Goal: Information Seeking & Learning: Learn about a topic

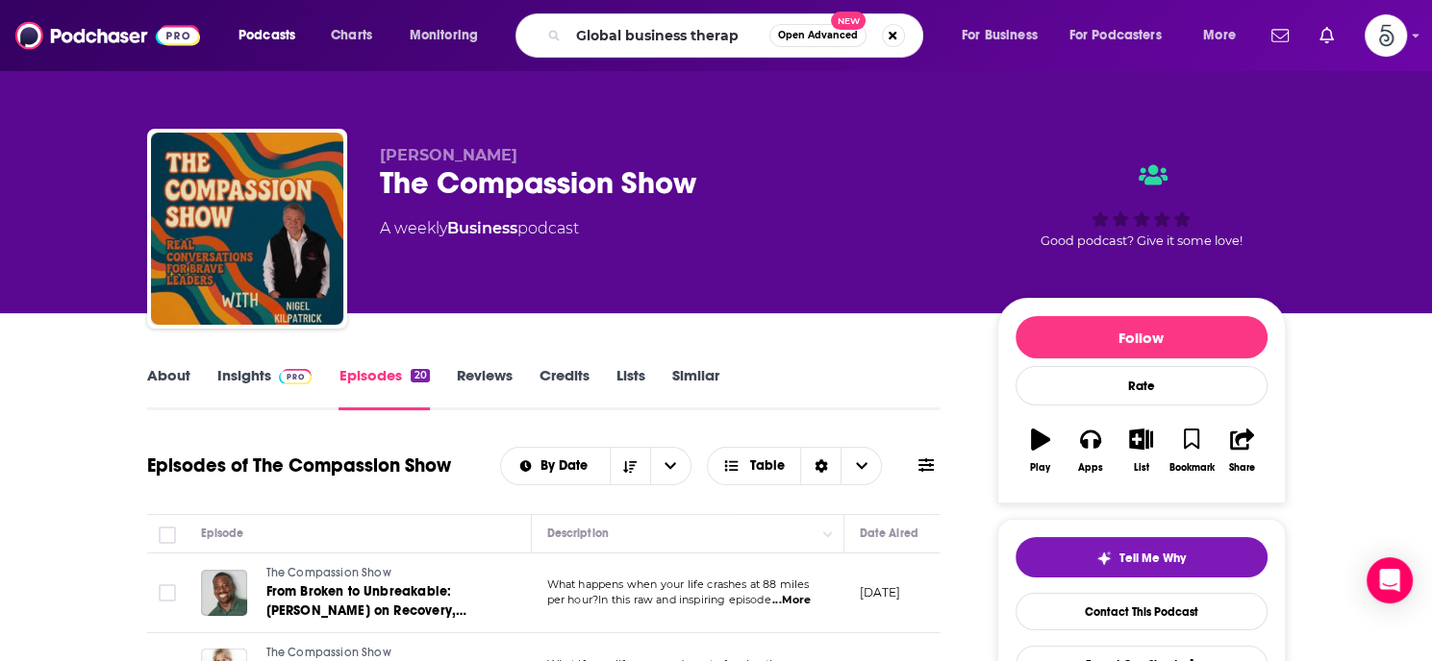
type input "Global business therapy"
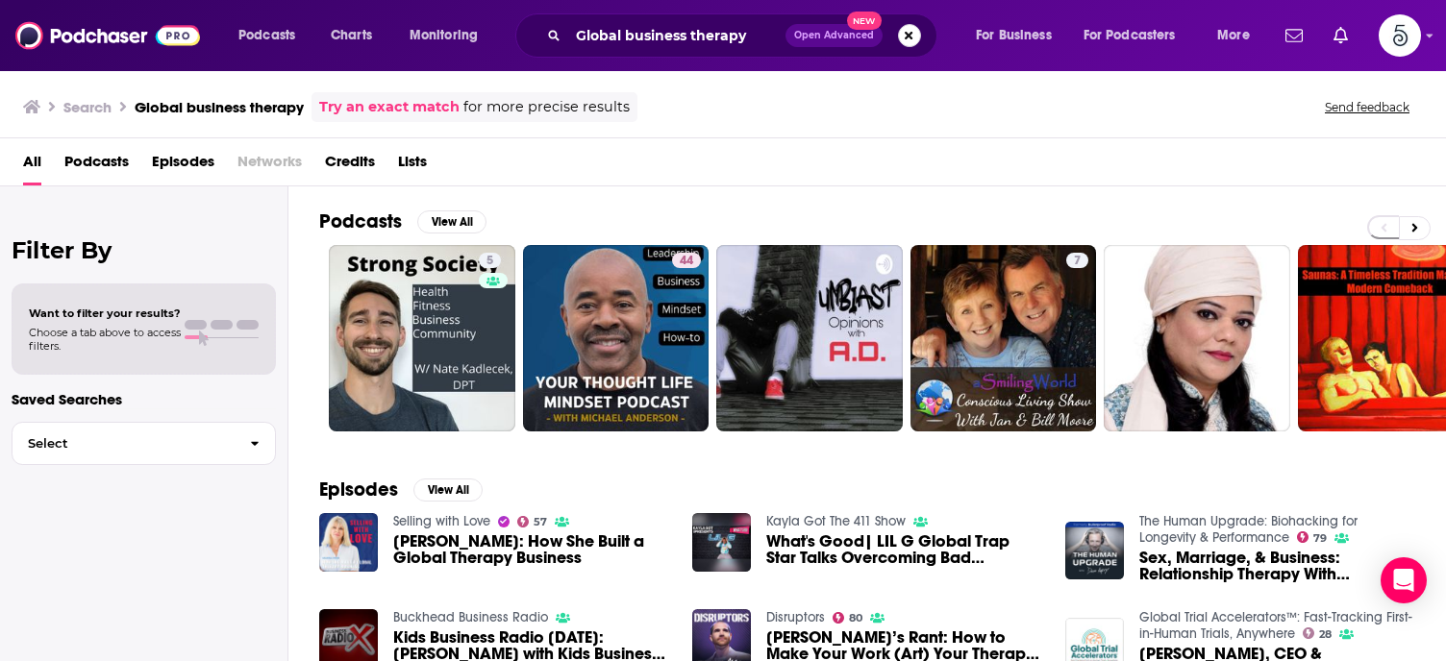
click at [903, 28] on button "Search podcasts, credits, & more..." at bounding box center [909, 35] width 23 height 23
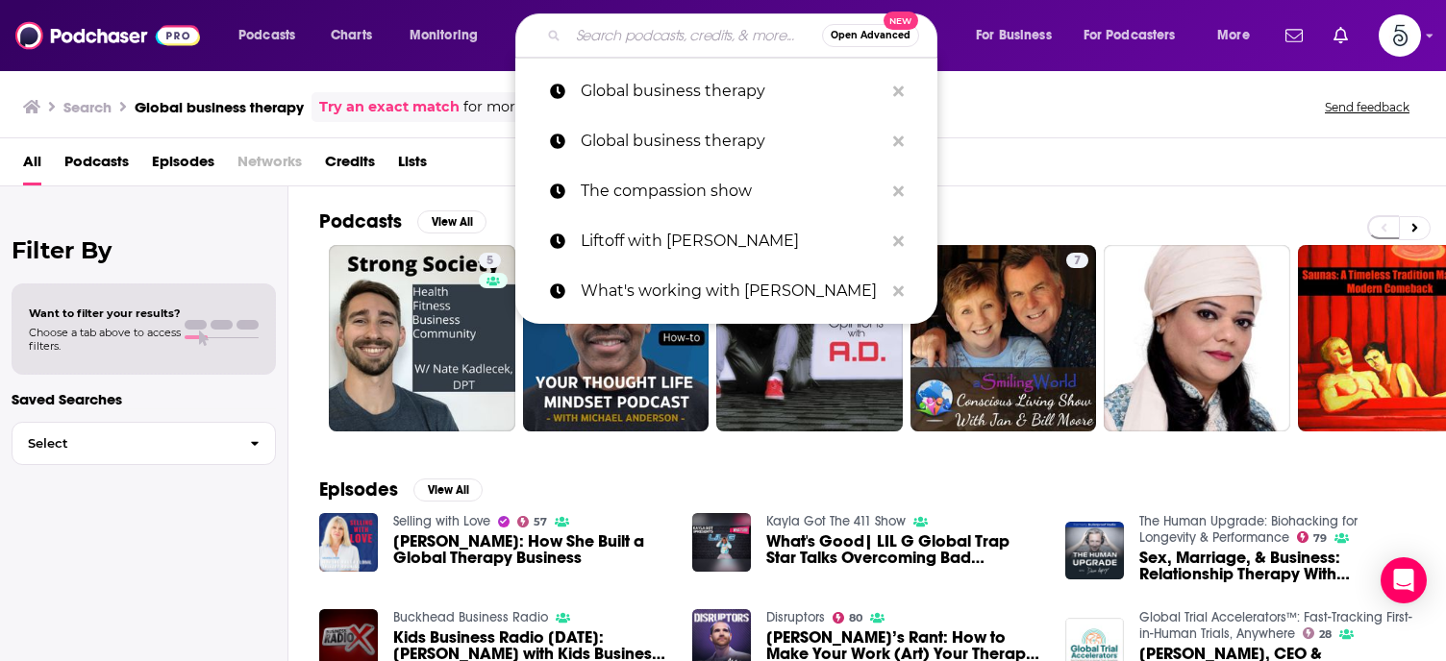
click at [666, 37] on input "Search podcasts, credits, & more..." at bounding box center [695, 35] width 254 height 31
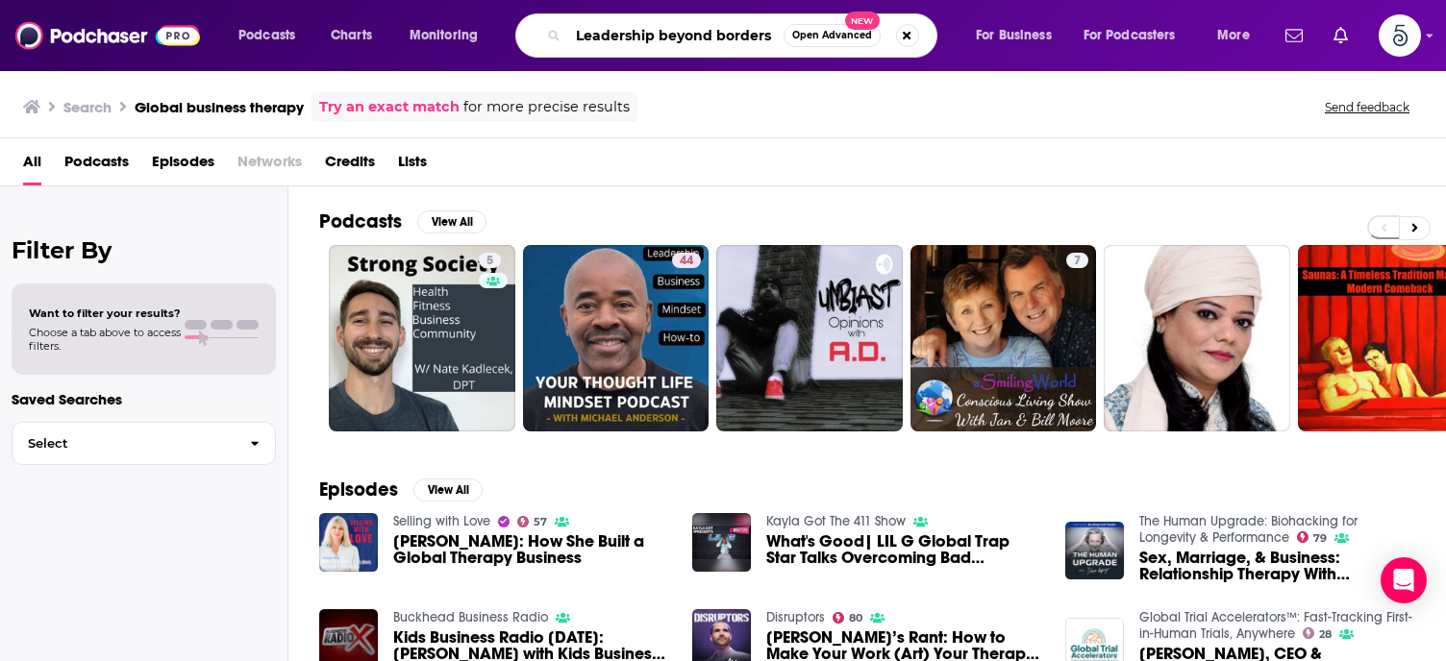
type input "Leadership beyond borders"
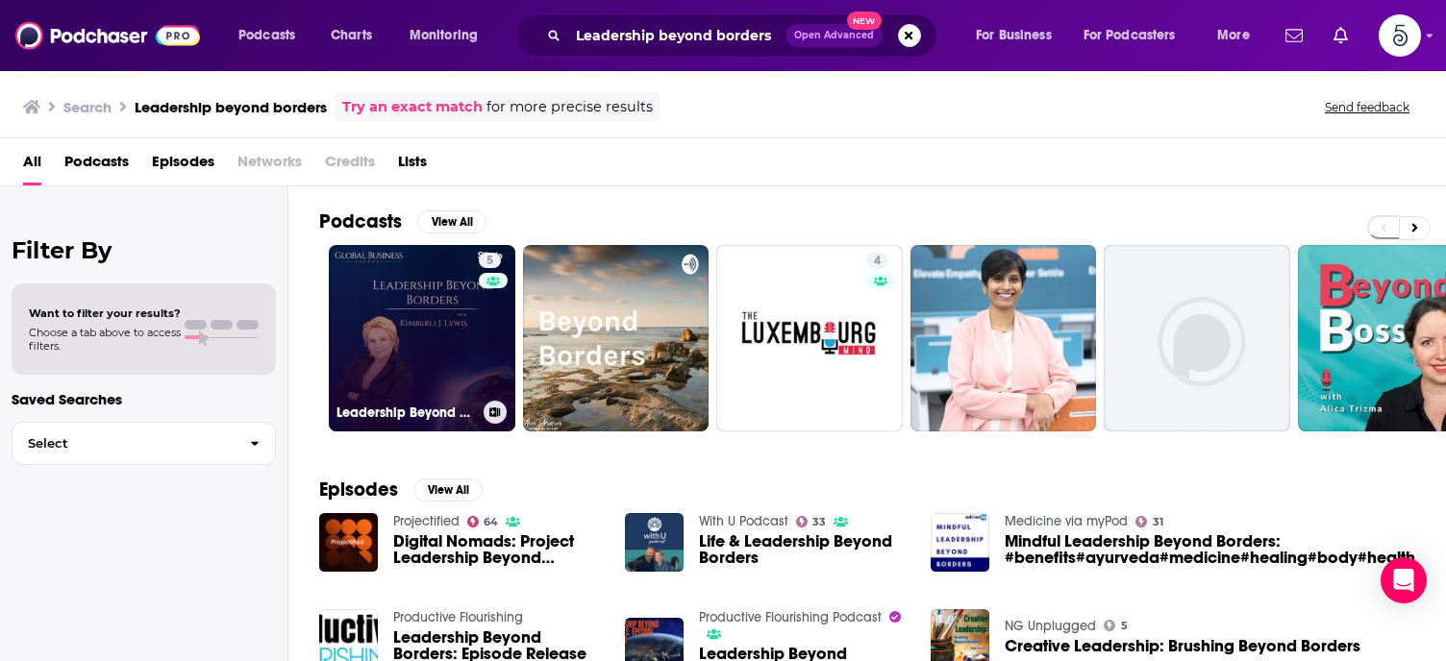
click at [422, 334] on link "5 Leadership Beyond Borders" at bounding box center [422, 338] width 187 height 187
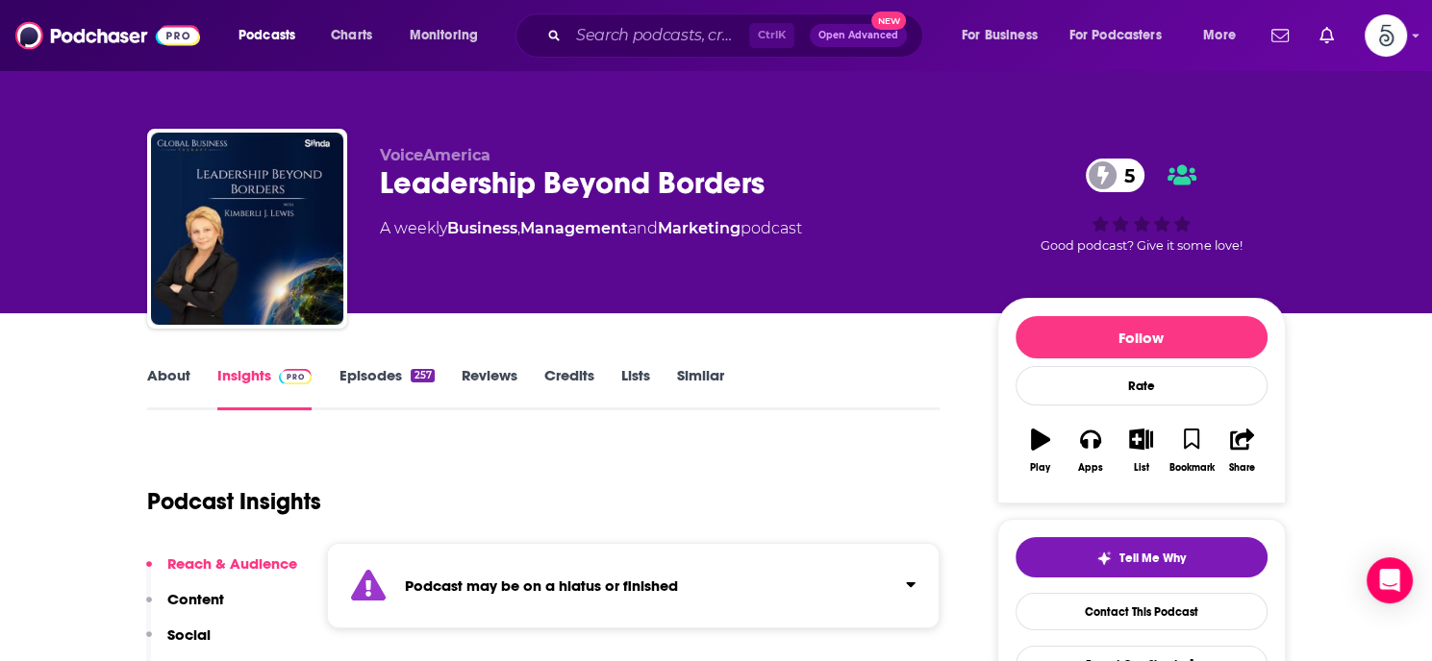
click at [167, 368] on link "About" at bounding box center [168, 388] width 43 height 44
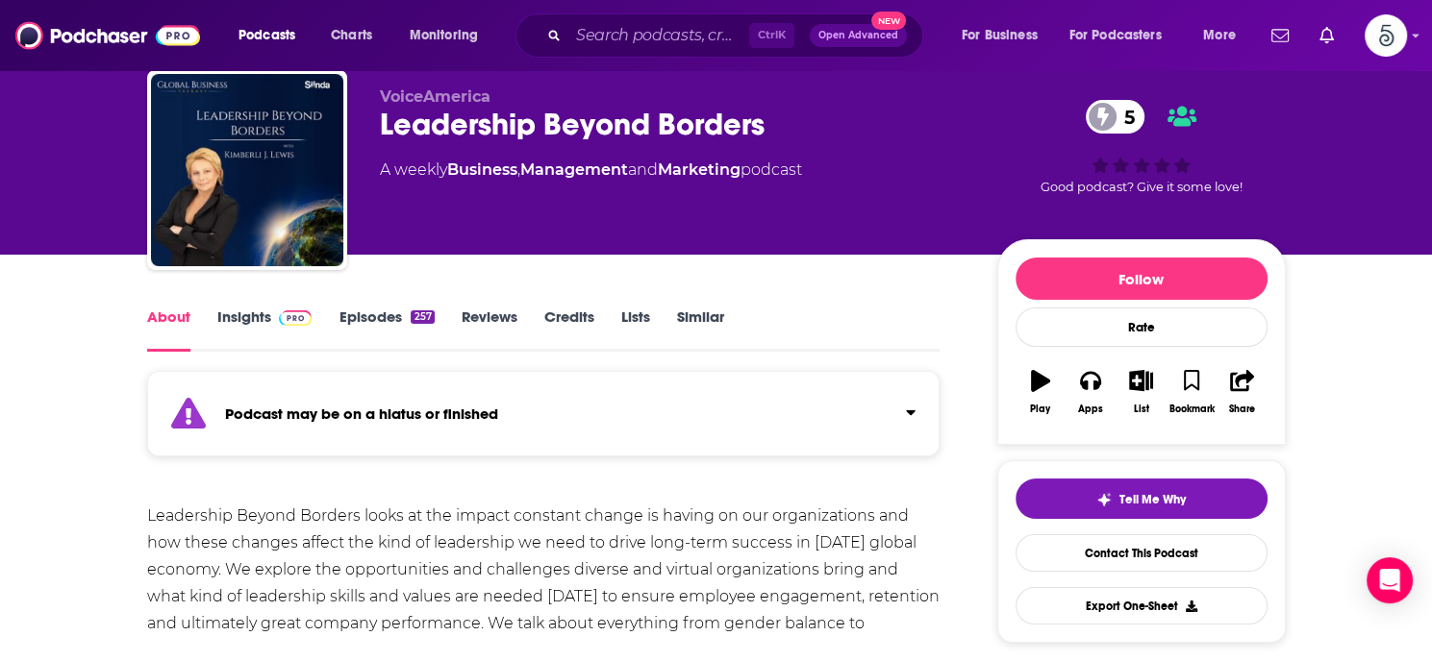
scroll to position [111, 0]
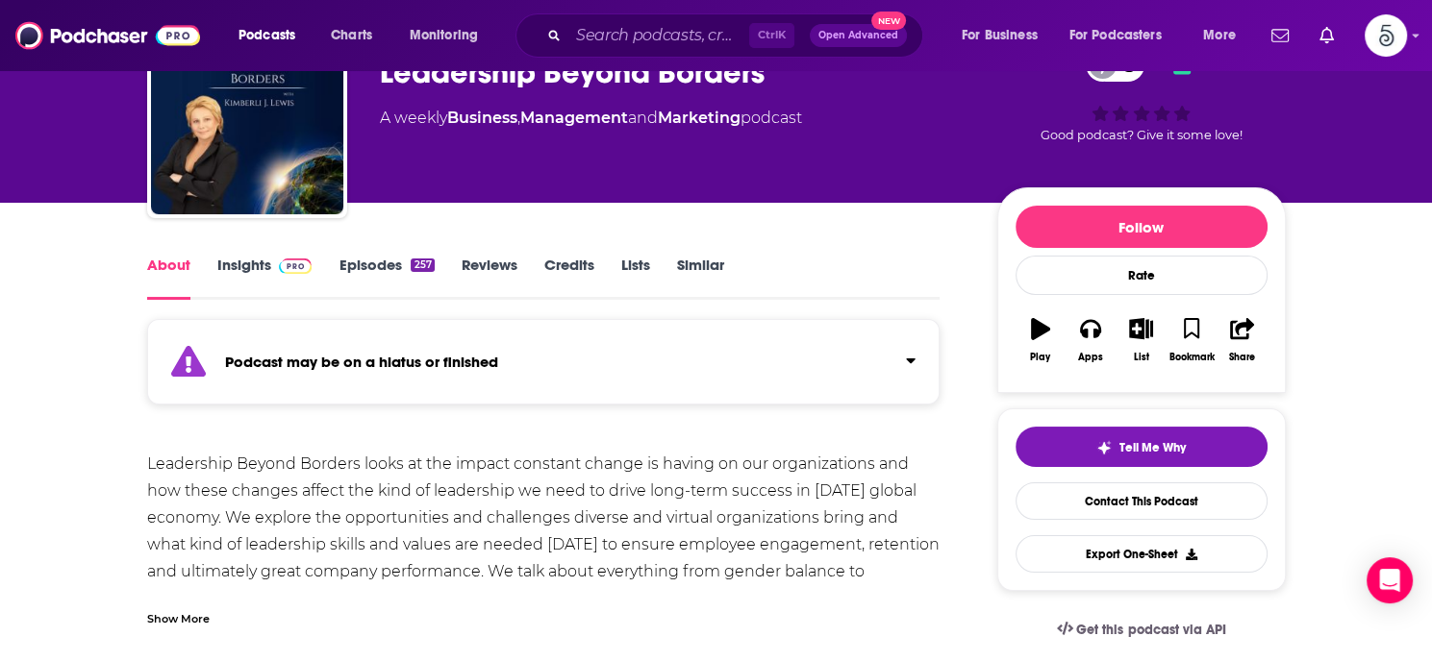
click at [249, 261] on link "Insights" at bounding box center [264, 278] width 95 height 44
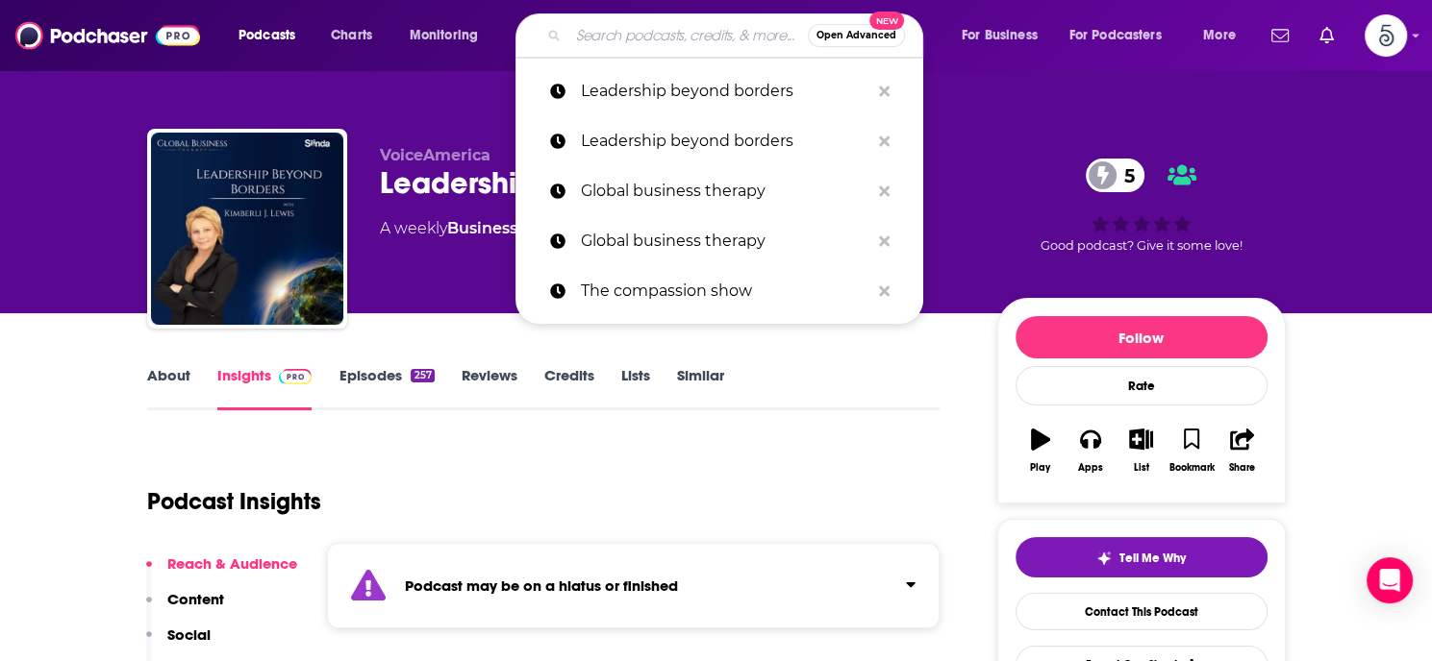
click at [588, 38] on input "Search podcasts, credits, & more..." at bounding box center [687, 35] width 239 height 31
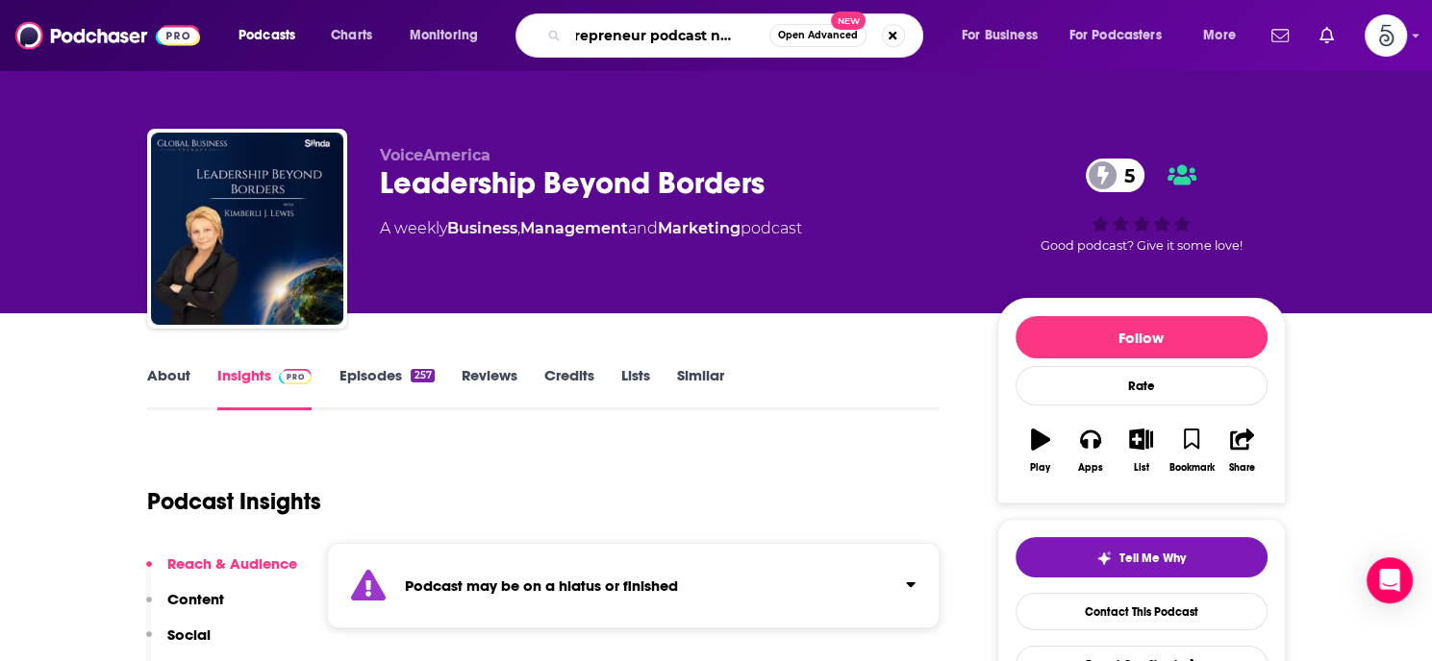
type input "Entrepreneur podcast network"
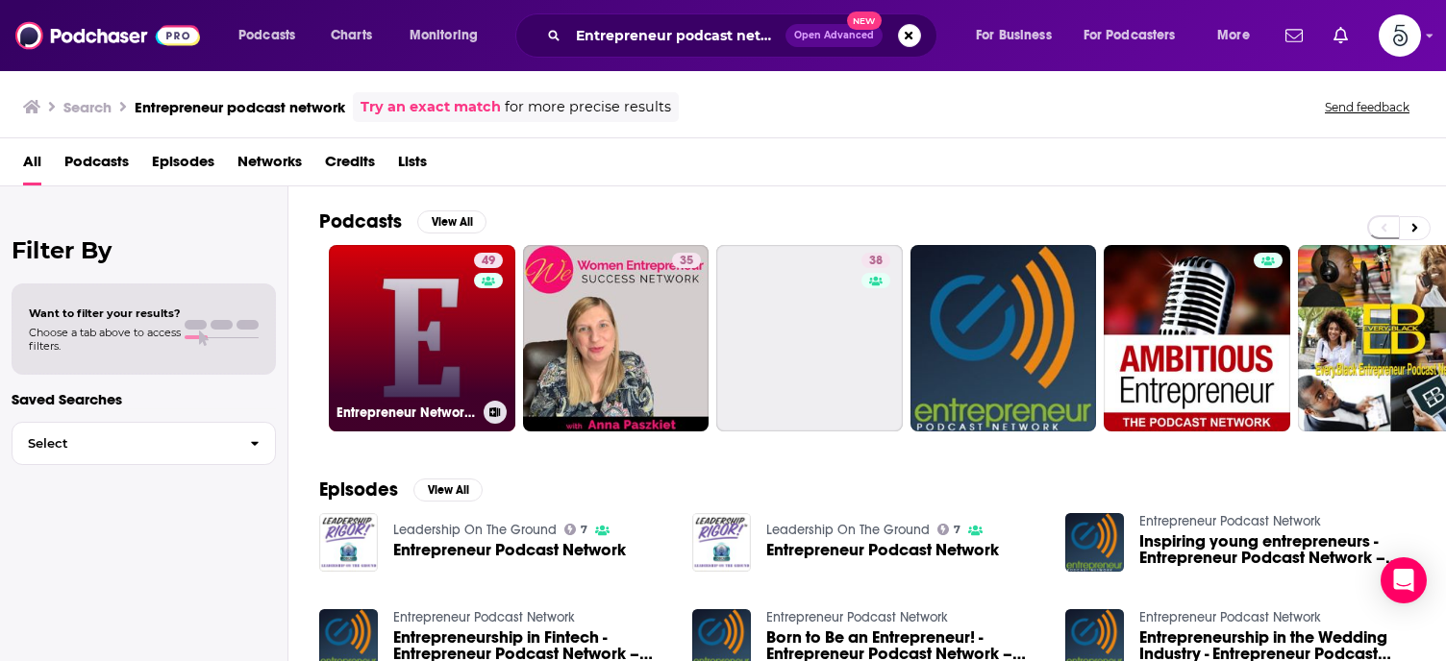
click at [406, 346] on link "49 Entrepreneur Network Podcast" at bounding box center [422, 338] width 187 height 187
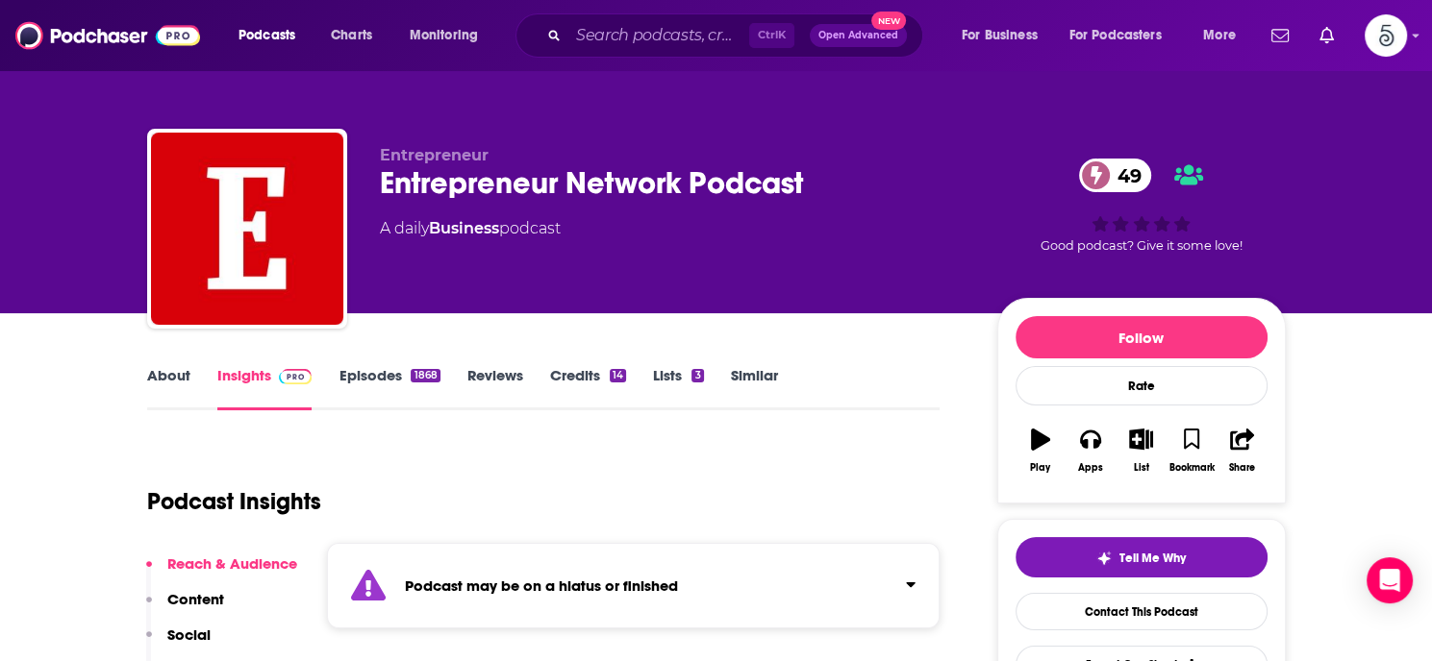
click at [381, 375] on link "Episodes 1868" at bounding box center [388, 388] width 101 height 44
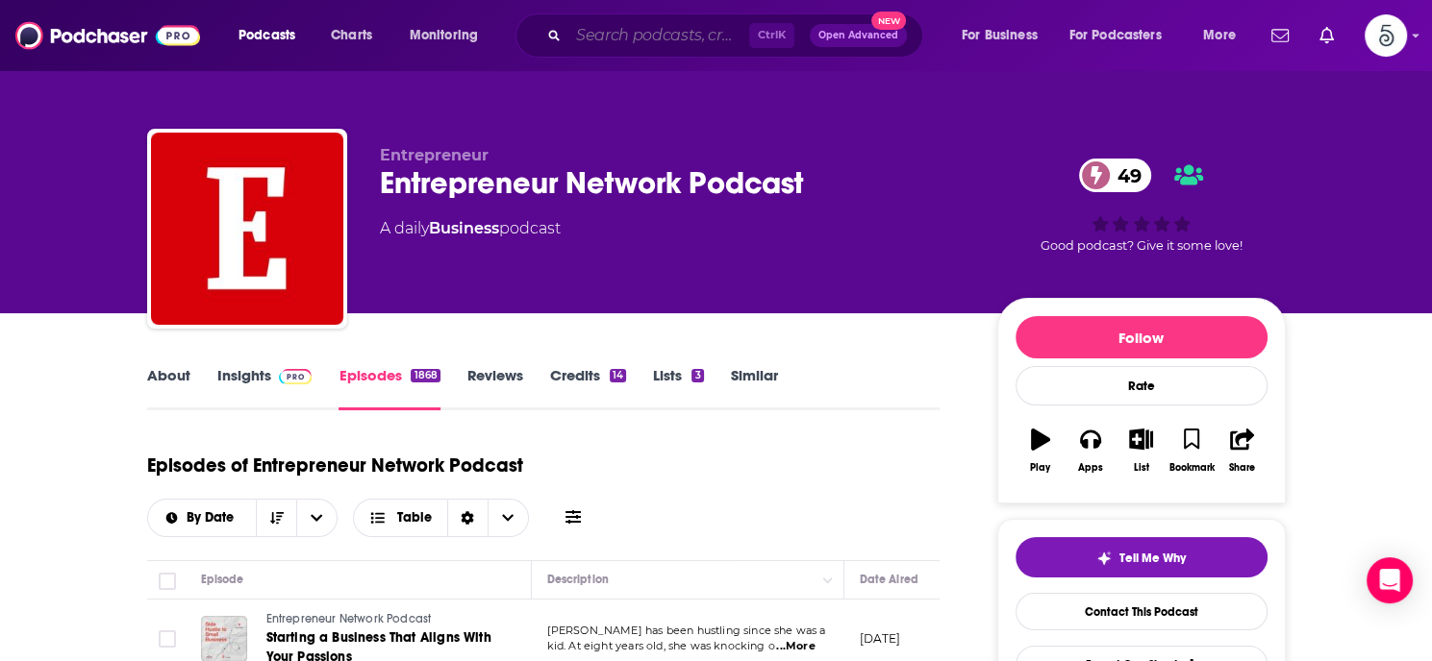
click at [627, 30] on input "Search podcasts, credits, & more..." at bounding box center [658, 35] width 181 height 31
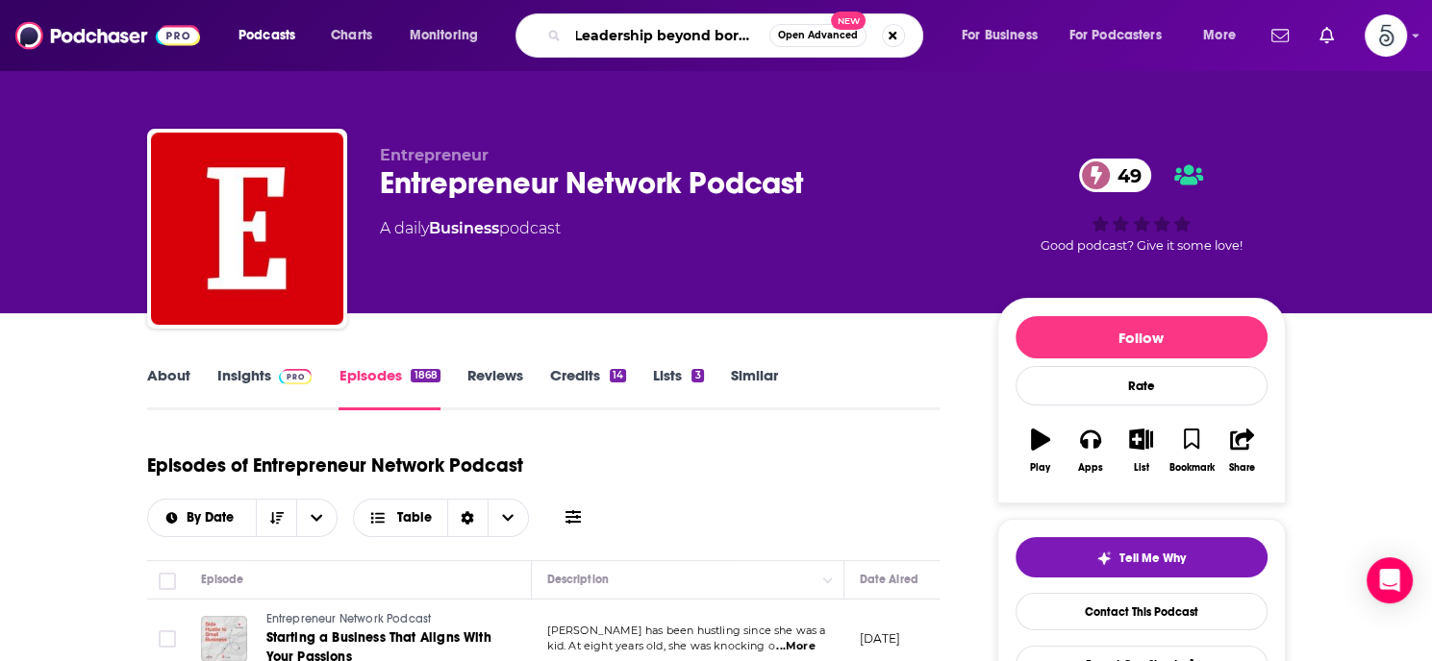
type input "Leadership beyond borders"
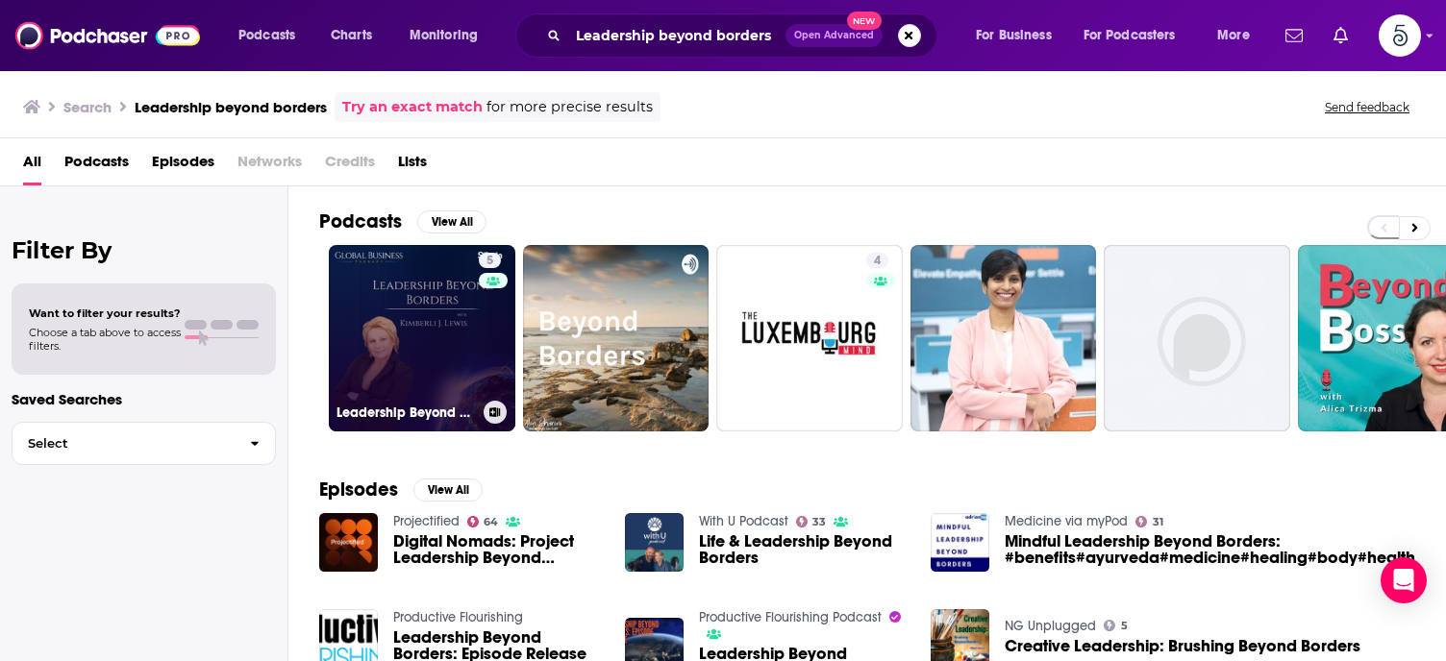
click at [424, 300] on link "5 Leadership Beyond Borders" at bounding box center [422, 338] width 187 height 187
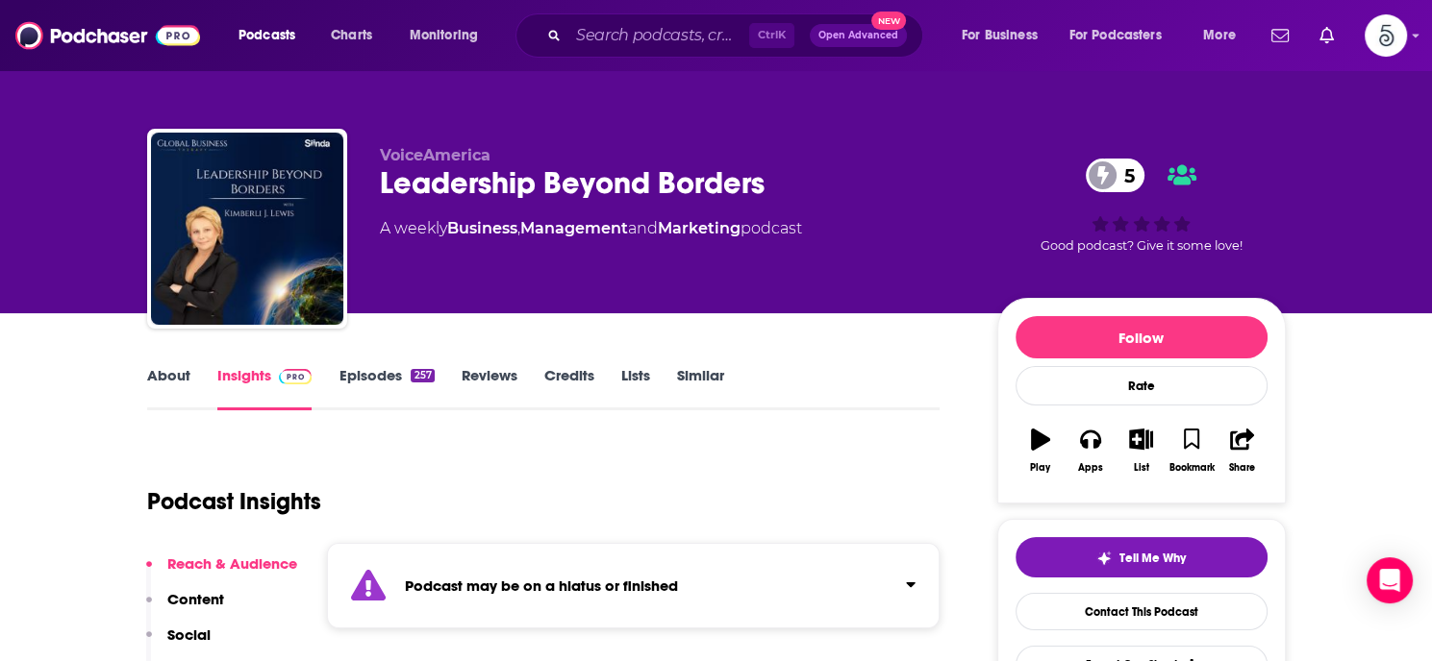
click at [377, 381] on link "Episodes 257" at bounding box center [385, 388] width 95 height 44
